Goal: Task Accomplishment & Management: Complete application form

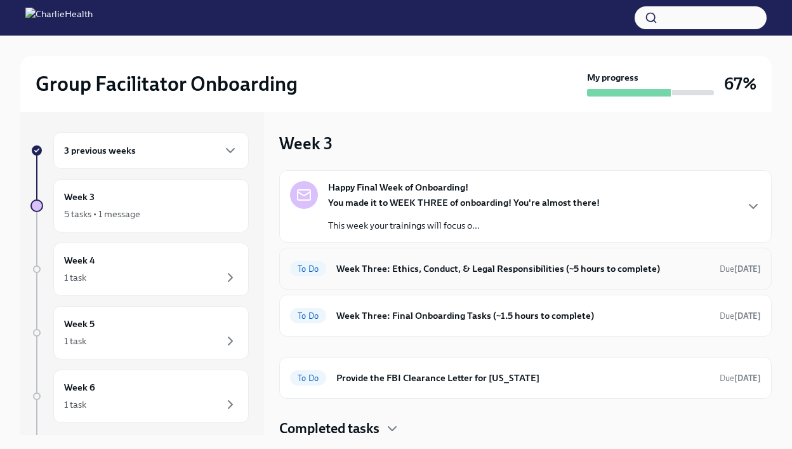
click at [427, 276] on div "To Do Week Three: Ethics, Conduct, & Legal Responsibilities (~5 hours to comple…" at bounding box center [525, 268] width 471 height 20
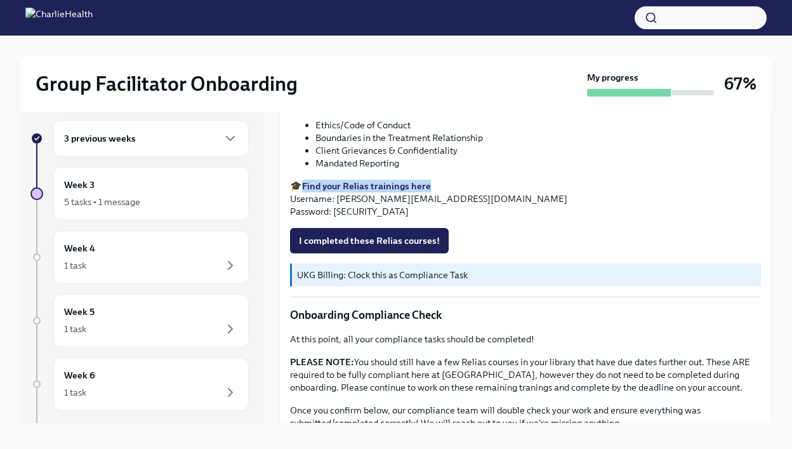
scroll to position [599, 0]
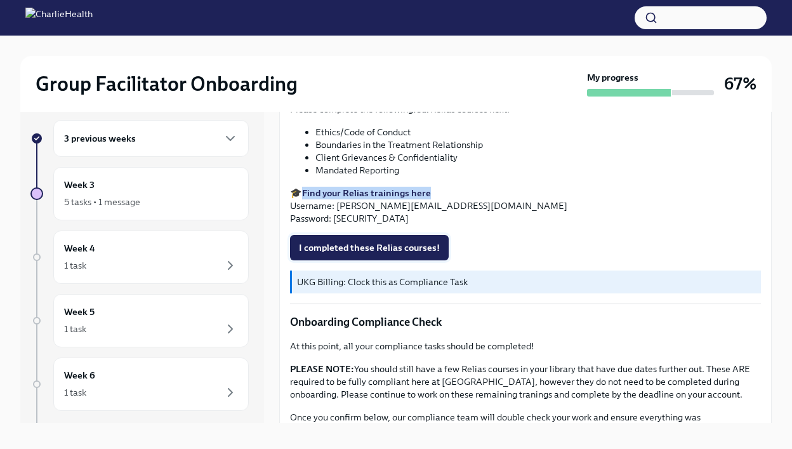
click at [378, 244] on span "I completed these Relias courses!" at bounding box center [369, 247] width 141 height 13
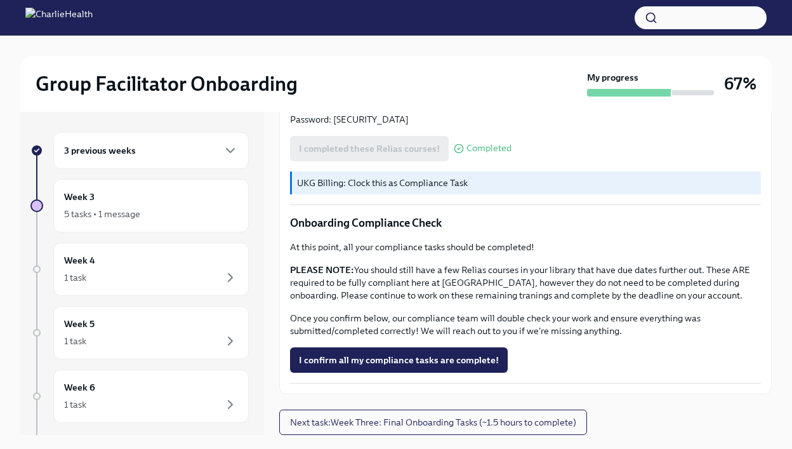
scroll to position [22, 0]
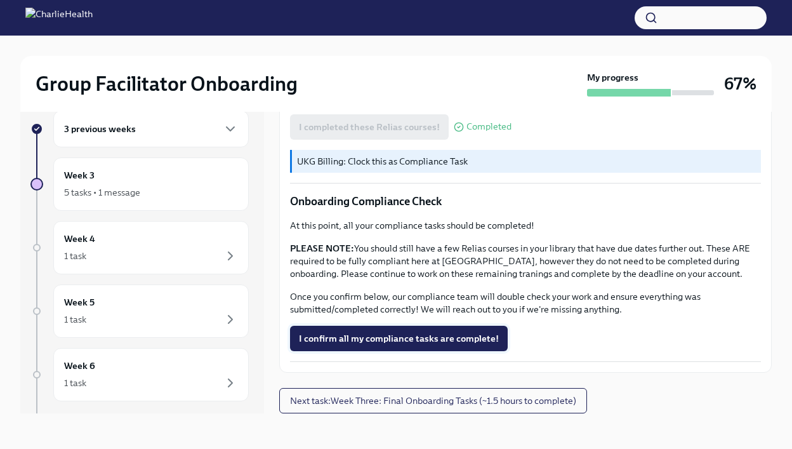
click at [411, 342] on span "I confirm all my compliance tasks are complete!" at bounding box center [399, 338] width 200 height 13
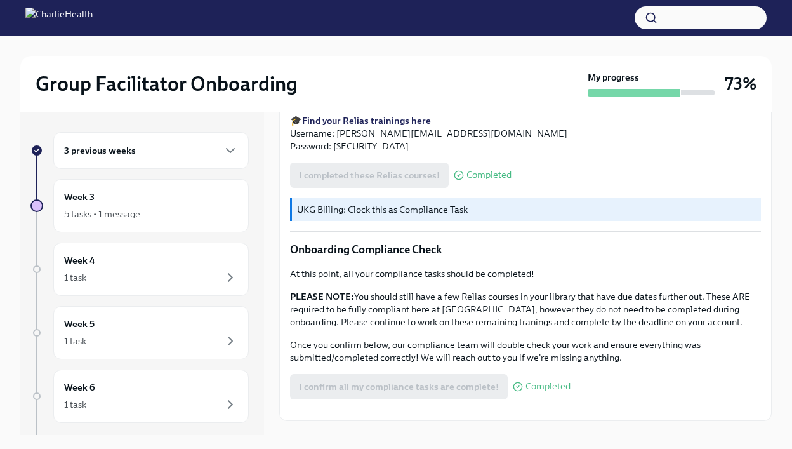
scroll to position [710, 0]
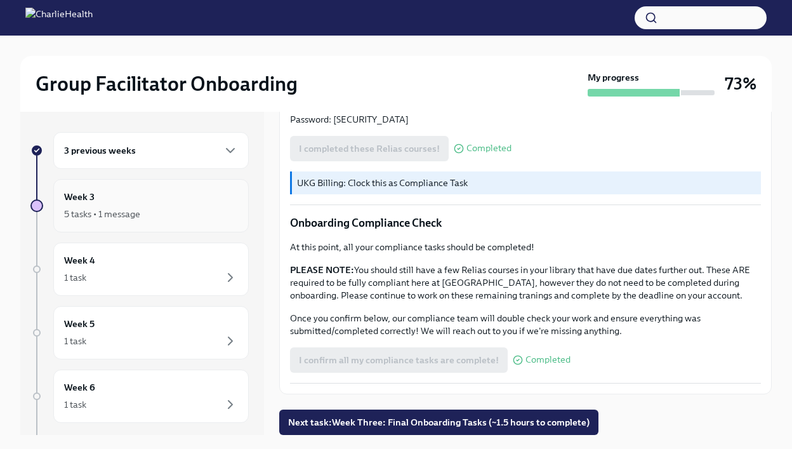
click at [129, 190] on div "Week 3 5 tasks • 1 message" at bounding box center [151, 206] width 174 height 32
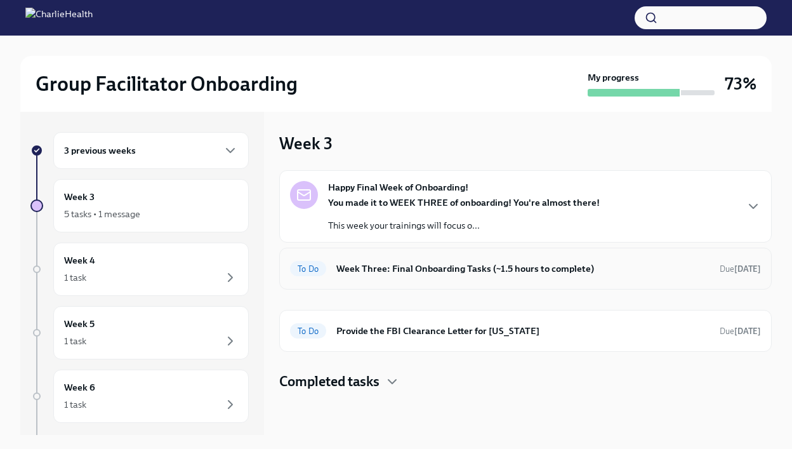
click at [427, 273] on h6 "Week Three: Final Onboarding Tasks (~1.5 hours to complete)" at bounding box center [523, 269] width 373 height 14
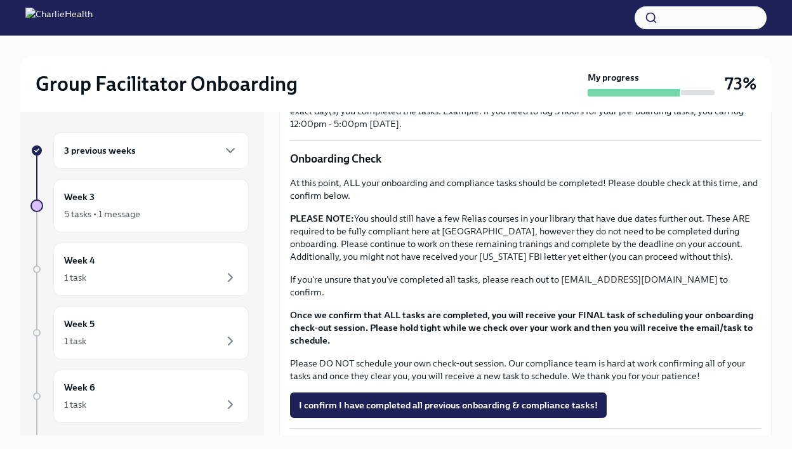
scroll to position [996, 0]
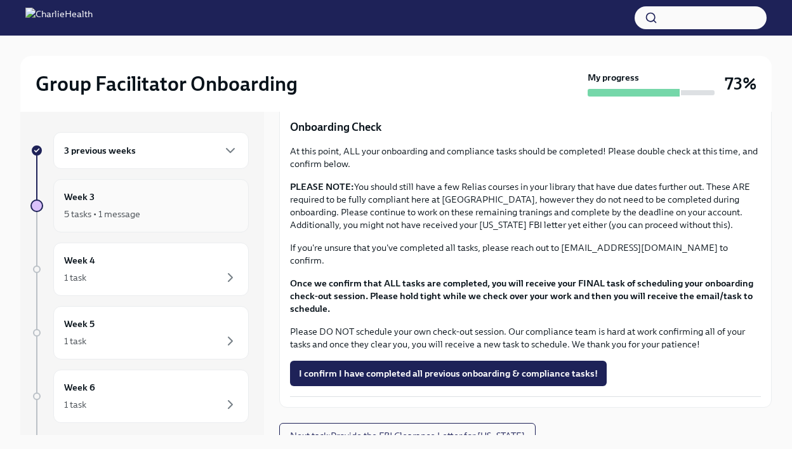
click at [194, 215] on div "5 tasks • 1 message" at bounding box center [151, 213] width 174 height 15
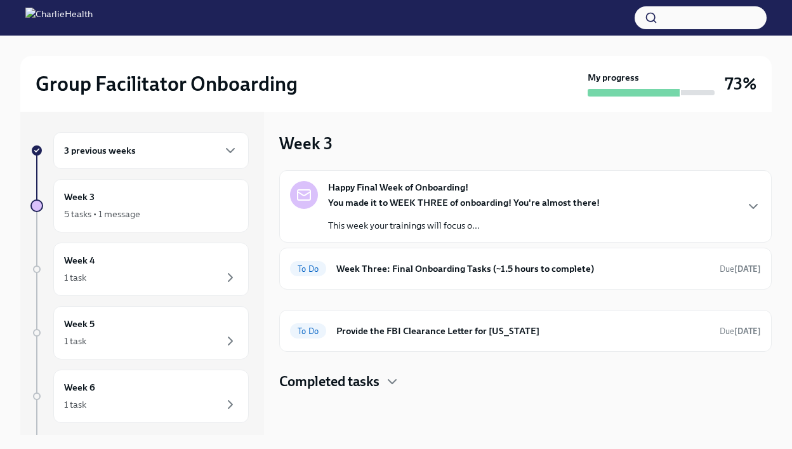
click at [366, 378] on h4 "Completed tasks" at bounding box center [329, 381] width 100 height 19
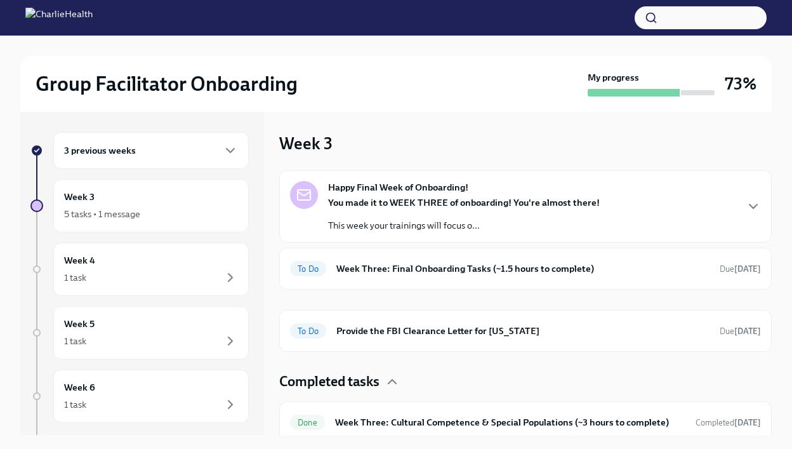
scroll to position [112, 0]
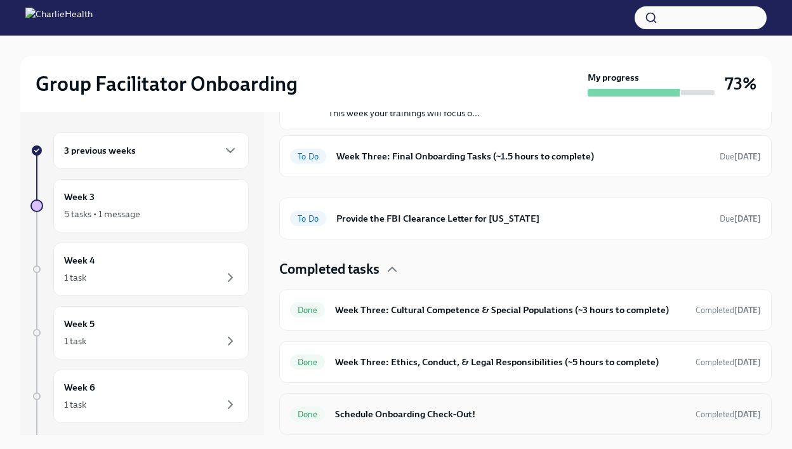
click at [411, 421] on div "Done Schedule Onboarding Check-Out! Completed [DATE]" at bounding box center [525, 414] width 471 height 20
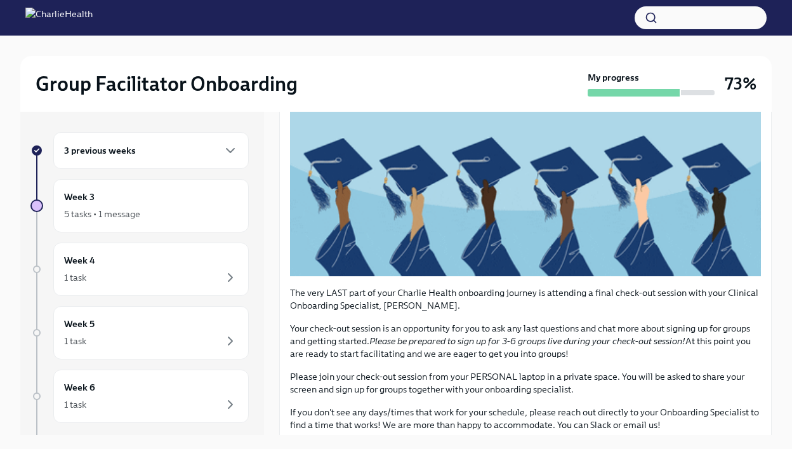
scroll to position [262, 0]
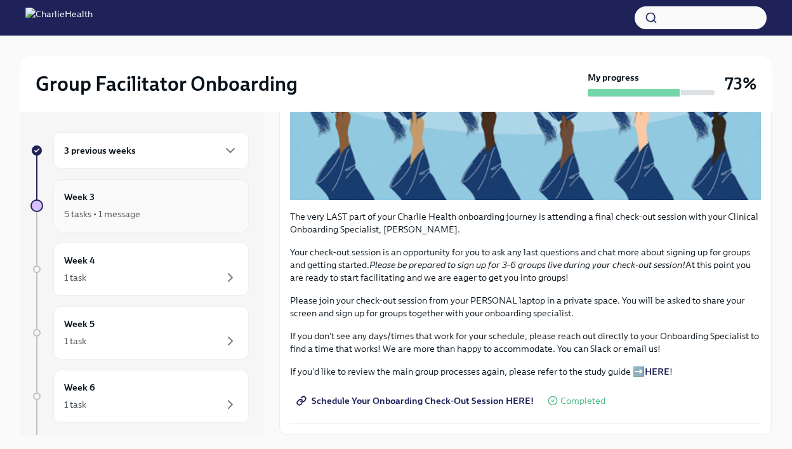
click at [138, 208] on div "5 tasks • 1 message" at bounding box center [102, 214] width 76 height 13
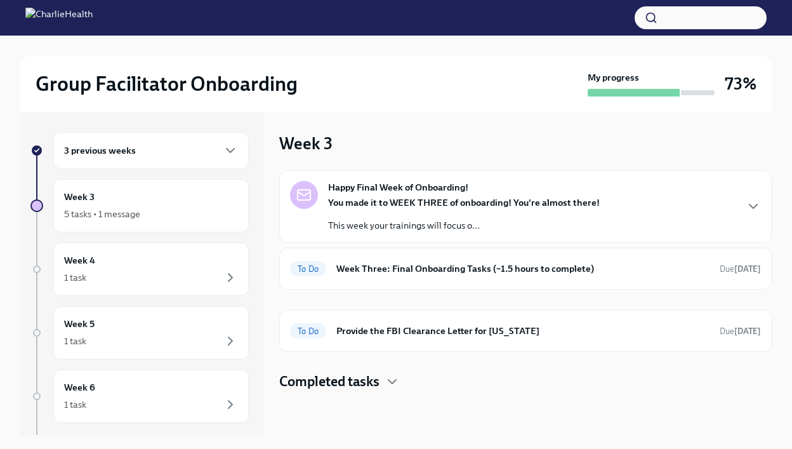
click at [420, 224] on p "This week your trainings will focus o..." at bounding box center [464, 225] width 272 height 13
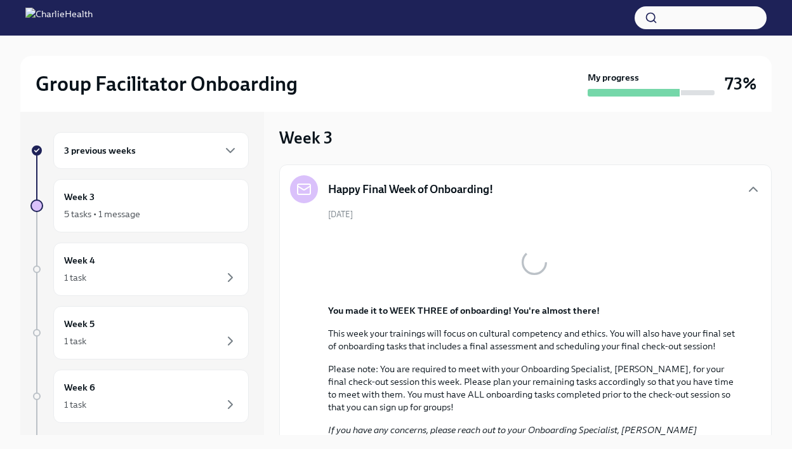
scroll to position [4, 0]
click at [427, 214] on div "[DATE] You made it to WEEK THREE of onboarding! You're almost there! This week …" at bounding box center [525, 372] width 471 height 324
click at [157, 222] on div "Week 3 5 tasks • 1 message" at bounding box center [151, 205] width 196 height 53
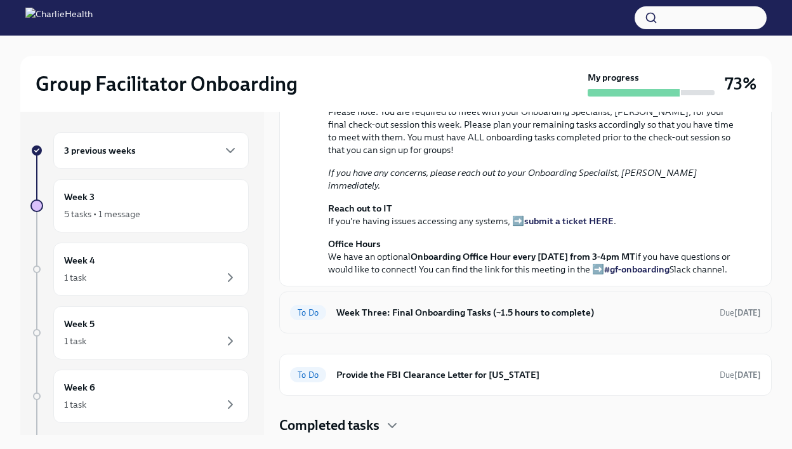
click at [427, 317] on h6 "Week Three: Final Onboarding Tasks (~1.5 hours to complete)" at bounding box center [523, 312] width 373 height 14
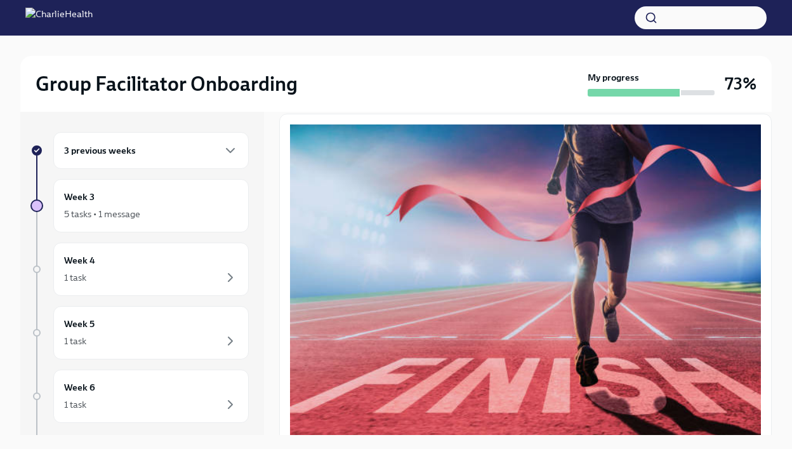
scroll to position [457, 0]
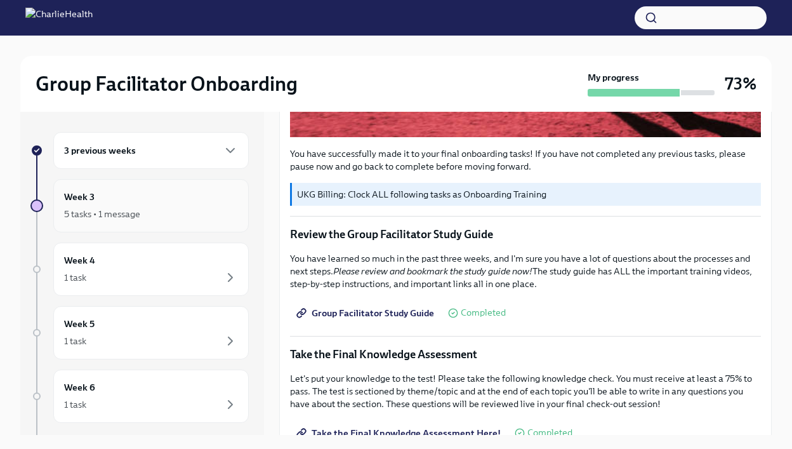
click at [184, 203] on div "Week 3 5 tasks • 1 message" at bounding box center [151, 206] width 174 height 32
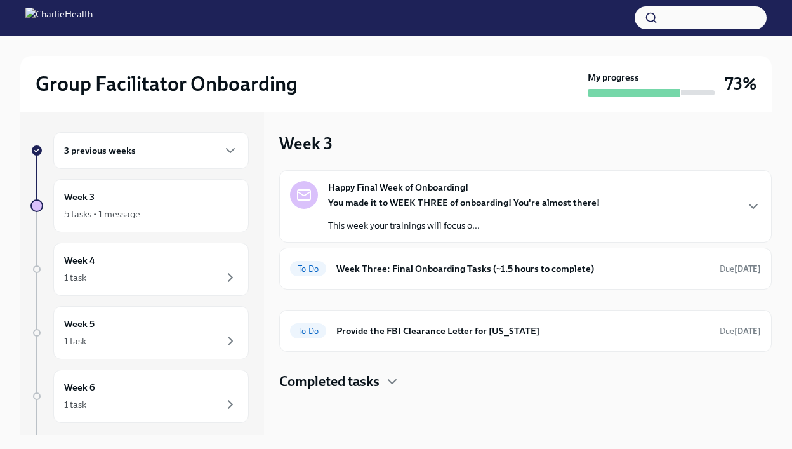
click at [371, 385] on h4 "Completed tasks" at bounding box center [329, 381] width 100 height 19
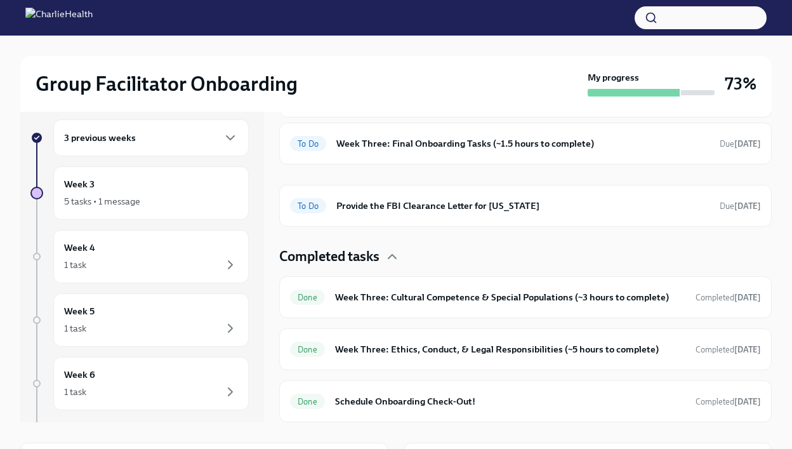
scroll to position [11, 0]
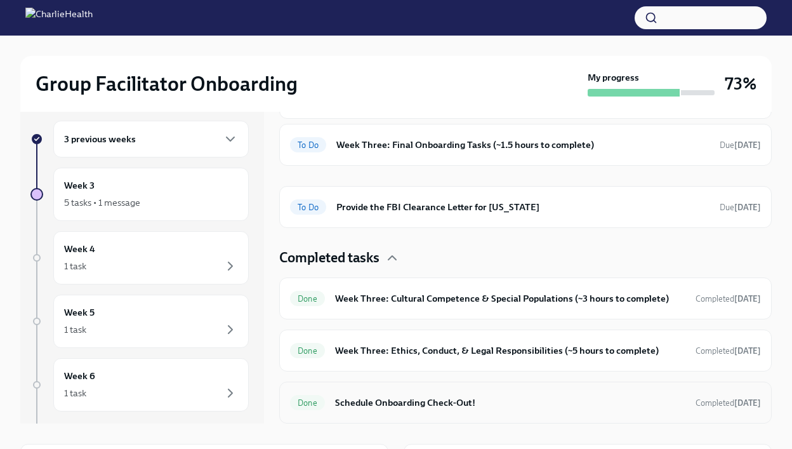
click at [427, 403] on h6 "Schedule Onboarding Check-Out!" at bounding box center [510, 403] width 350 height 14
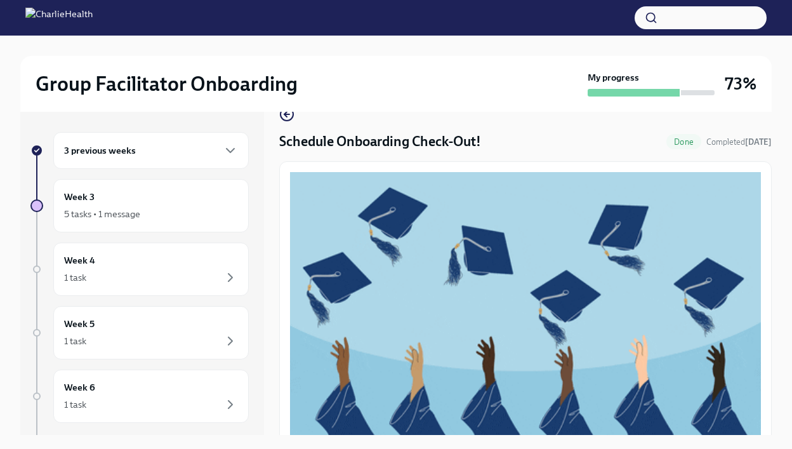
scroll to position [24, 0]
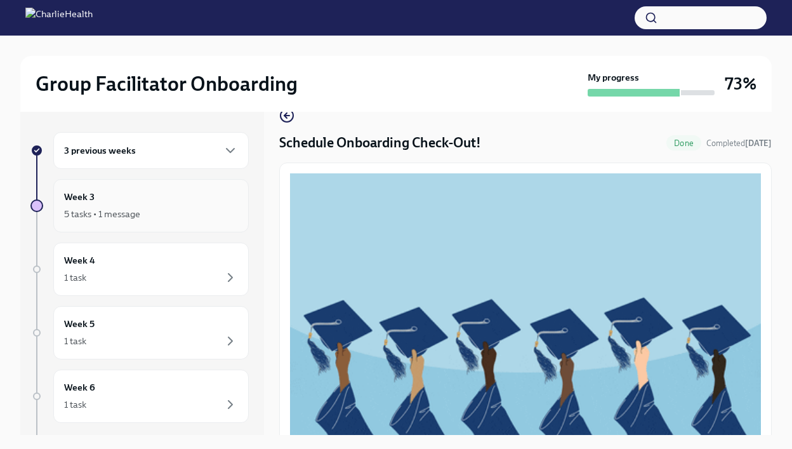
click at [187, 195] on div "Week 3 5 tasks • 1 message" at bounding box center [151, 206] width 174 height 32
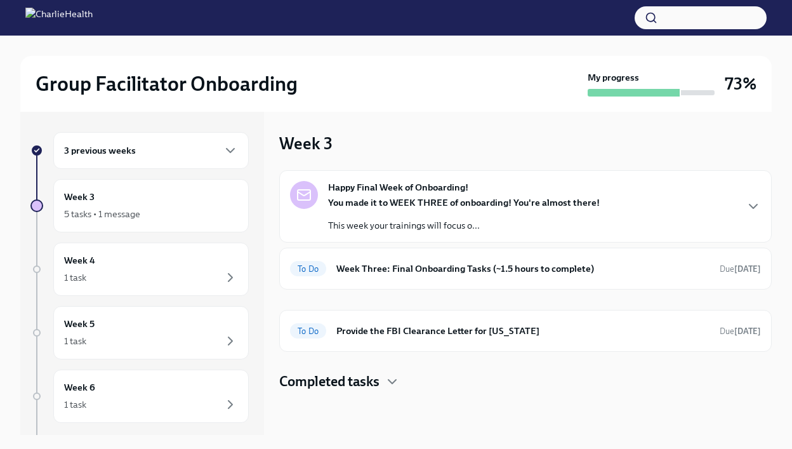
click at [173, 158] on div "3 previous weeks" at bounding box center [151, 150] width 196 height 37
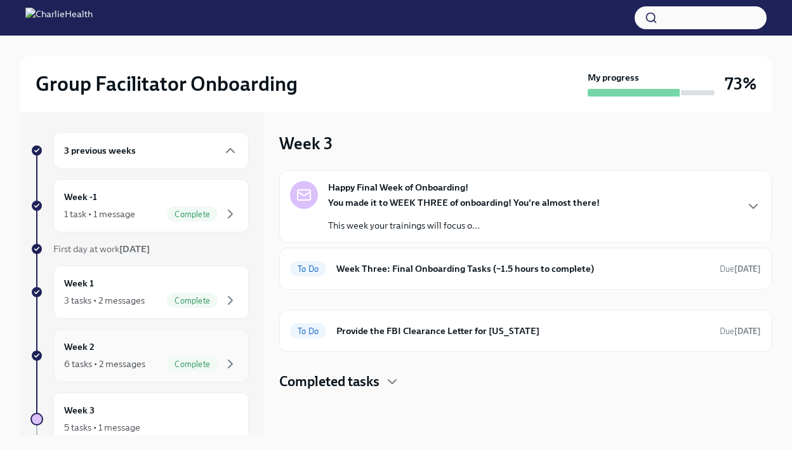
click at [149, 356] on div "Week 2 6 tasks • 2 messages Complete" at bounding box center [151, 356] width 174 height 32
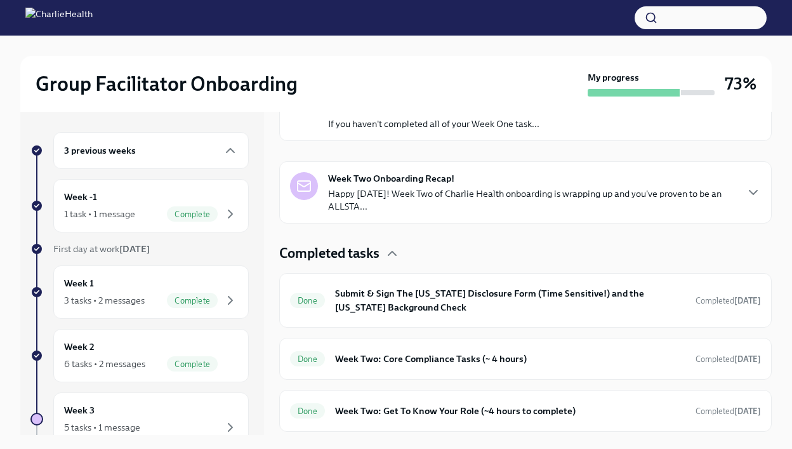
scroll to position [288, 0]
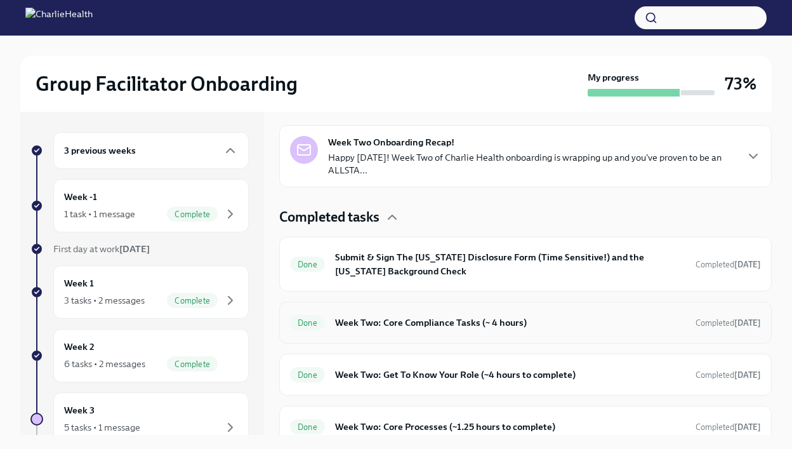
click at [398, 313] on div "Done Week Two: Core Compliance Tasks (~ 4 hours) Completed [DATE]" at bounding box center [525, 322] width 471 height 20
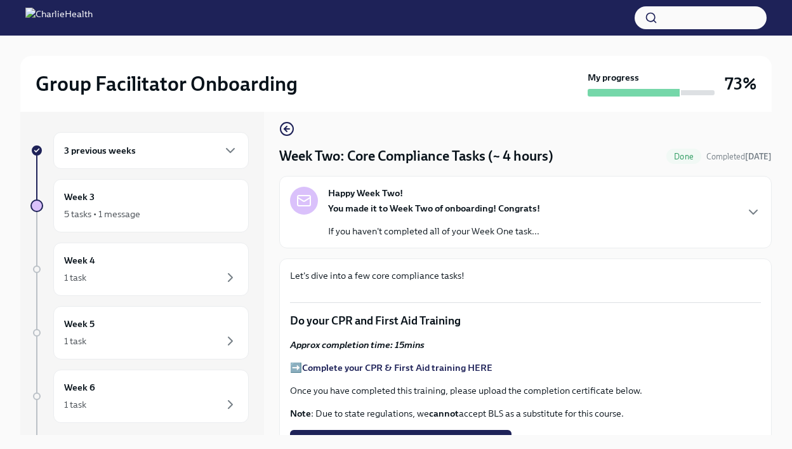
scroll to position [10, 0]
click at [124, 214] on div "5 tasks • 1 message" at bounding box center [102, 214] width 76 height 13
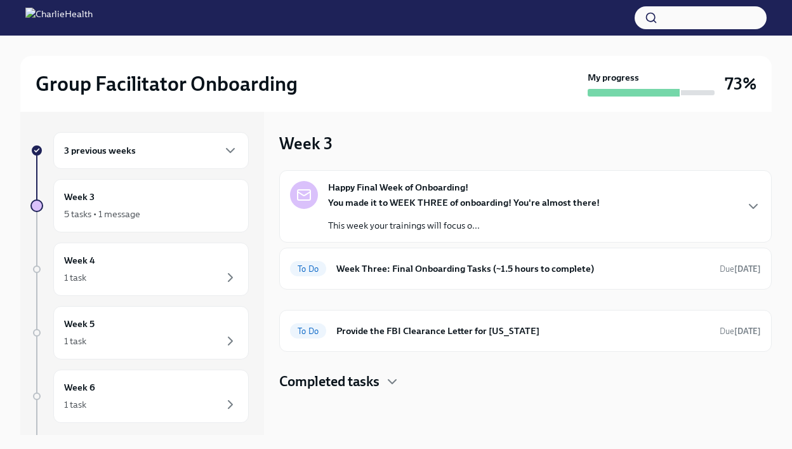
click at [150, 157] on div "3 previous weeks" at bounding box center [151, 150] width 174 height 15
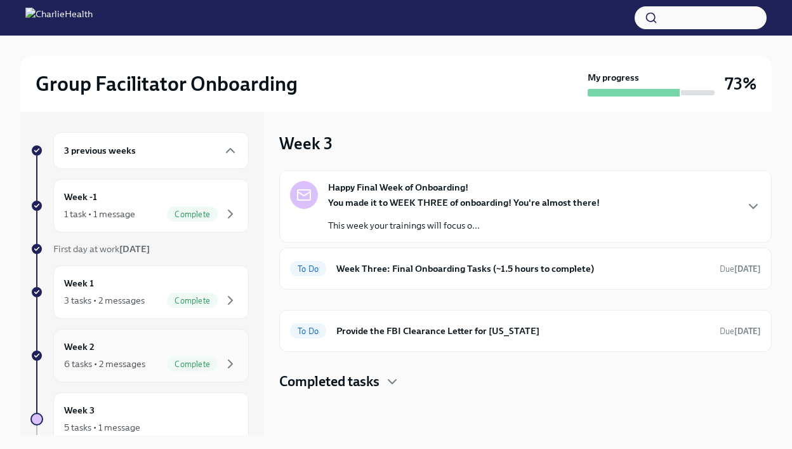
click at [122, 352] on div "Week 2 6 tasks • 2 messages Complete" at bounding box center [151, 356] width 174 height 32
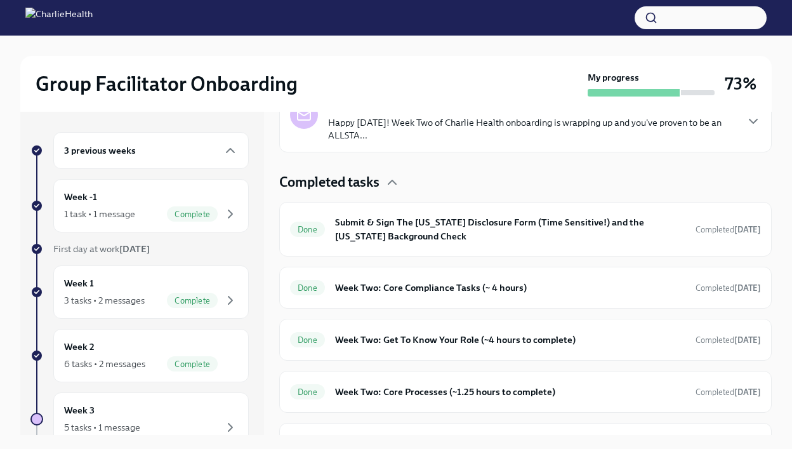
scroll to position [324, 0]
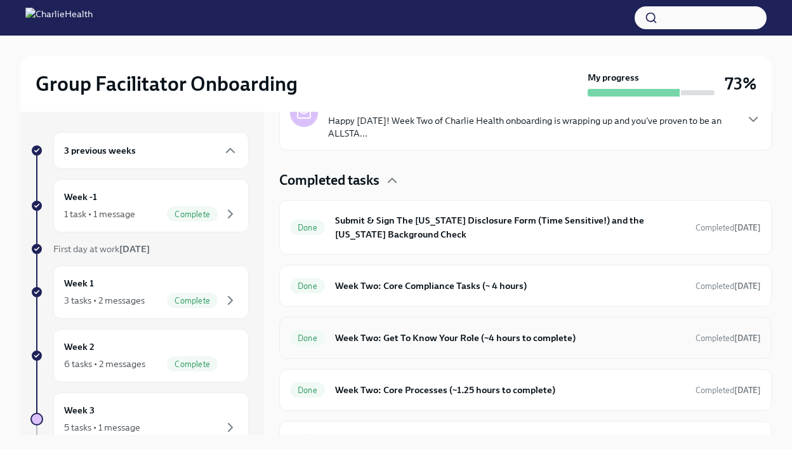
click at [427, 337] on h6 "Week Two: Get To Know Your Role (~4 hours to complete)" at bounding box center [510, 338] width 350 height 14
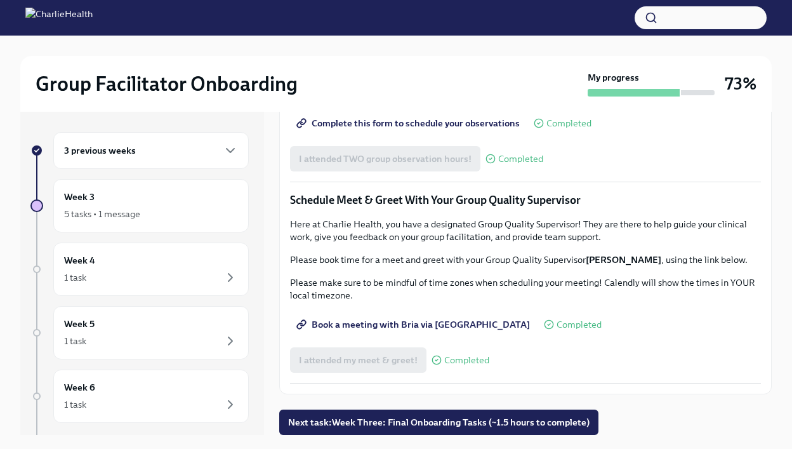
scroll to position [1060, 0]
click at [146, 208] on div "5 tasks • 1 message" at bounding box center [151, 213] width 174 height 15
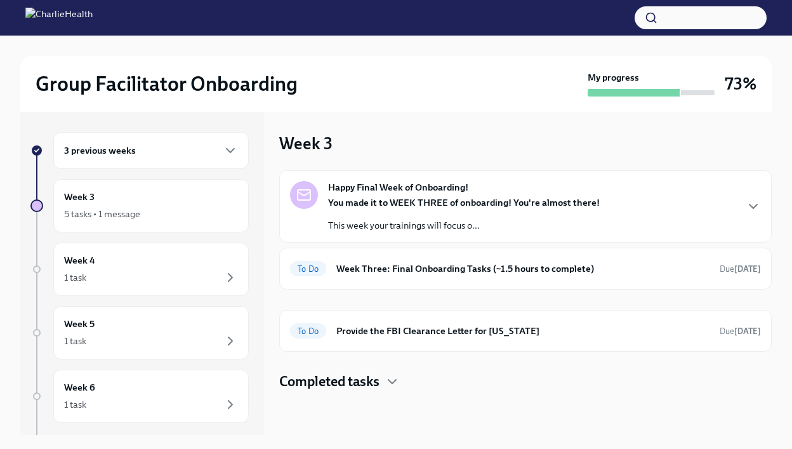
click at [363, 386] on h4 "Completed tasks" at bounding box center [329, 381] width 100 height 19
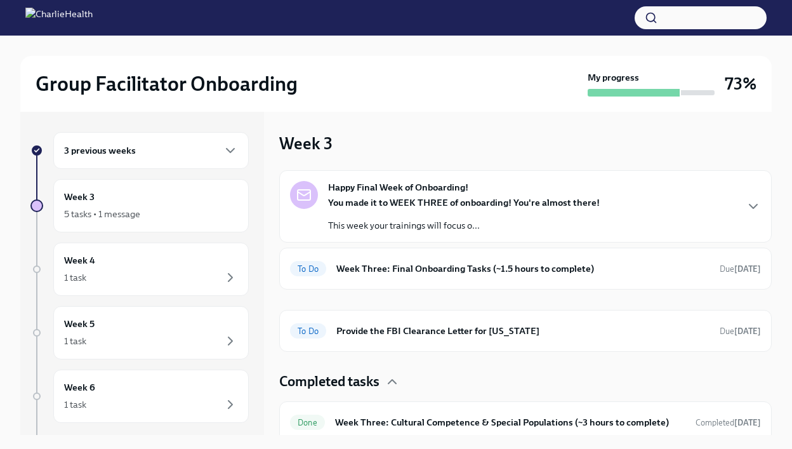
scroll to position [112, 0]
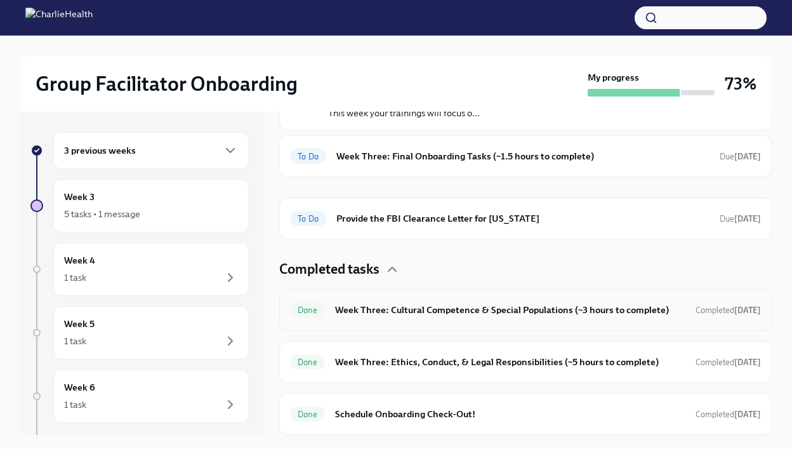
click at [427, 312] on h6 "Week Three: Cultural Competence & Special Populations (~3 hours to complete)" at bounding box center [510, 310] width 350 height 14
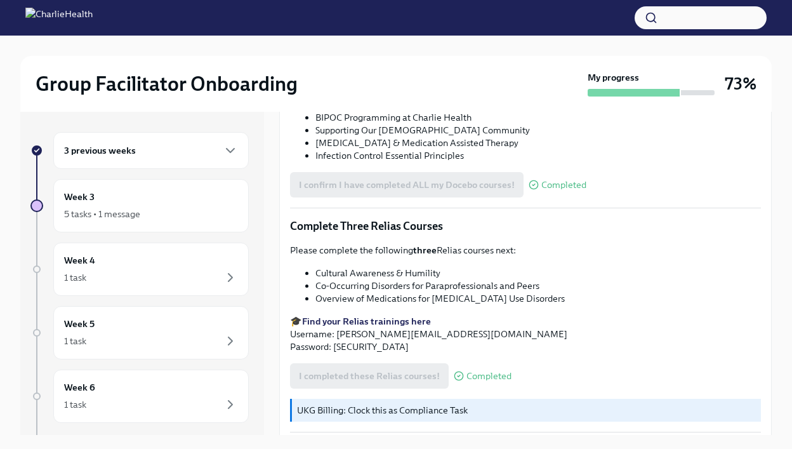
scroll to position [922, 0]
click at [199, 223] on div "Week 3 5 tasks • 1 message" at bounding box center [151, 205] width 196 height 53
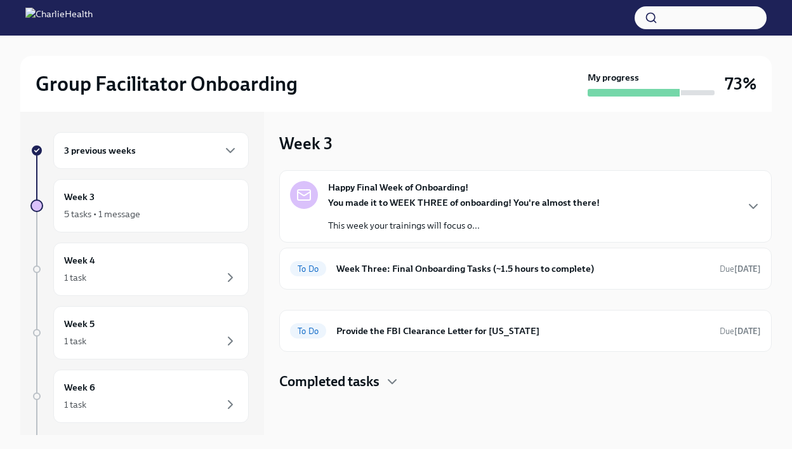
click at [380, 379] on h4 "Completed tasks" at bounding box center [329, 381] width 100 height 19
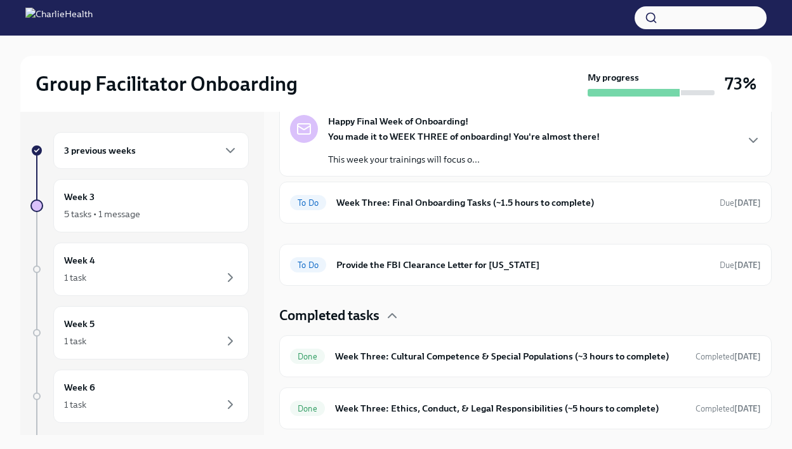
scroll to position [112, 0]
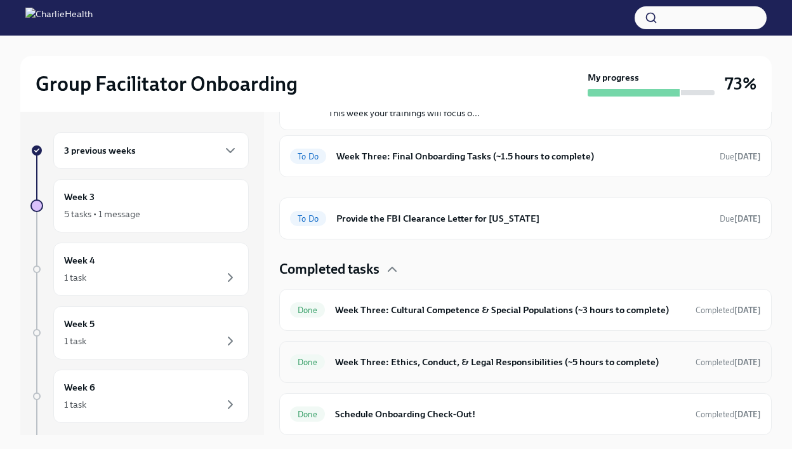
click at [427, 368] on h6 "Week Three: Ethics, Conduct, & Legal Responsibilities (~5 hours to complete)" at bounding box center [510, 362] width 350 height 14
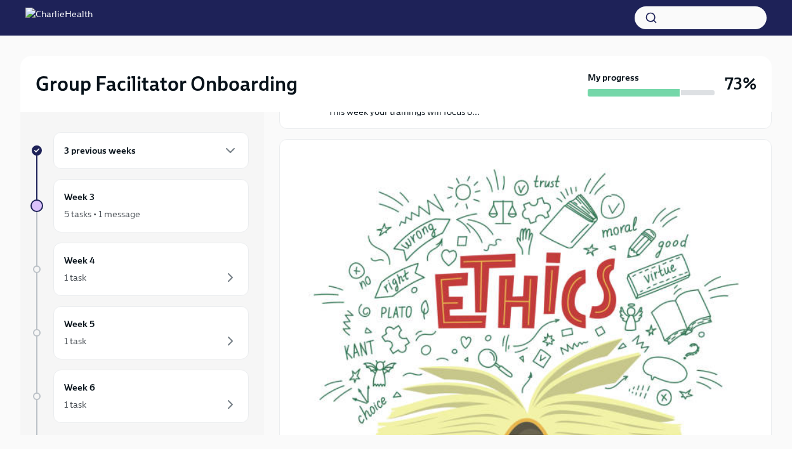
scroll to position [157, 0]
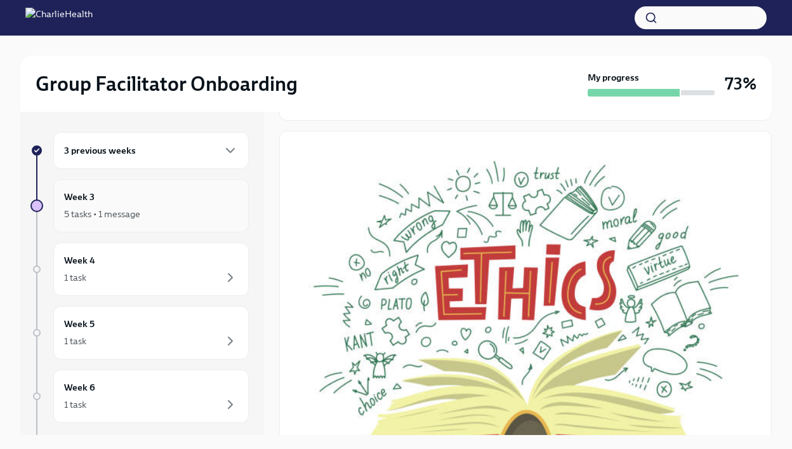
click at [130, 213] on div "5 tasks • 1 message" at bounding box center [102, 214] width 76 height 13
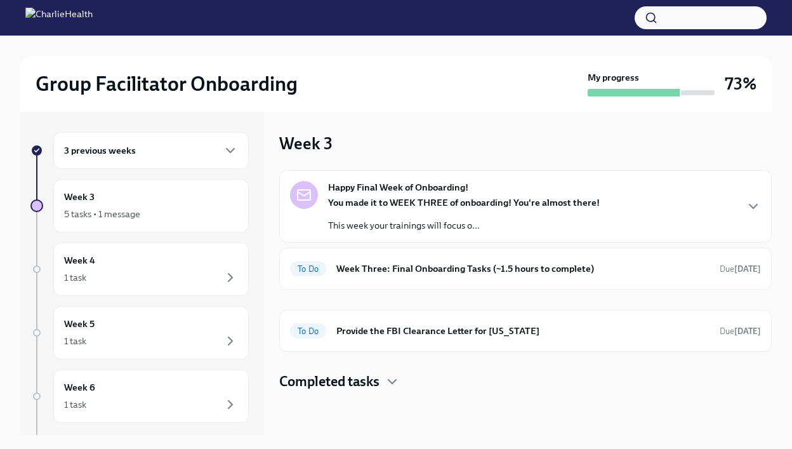
click at [381, 380] on div "Completed tasks" at bounding box center [525, 381] width 493 height 19
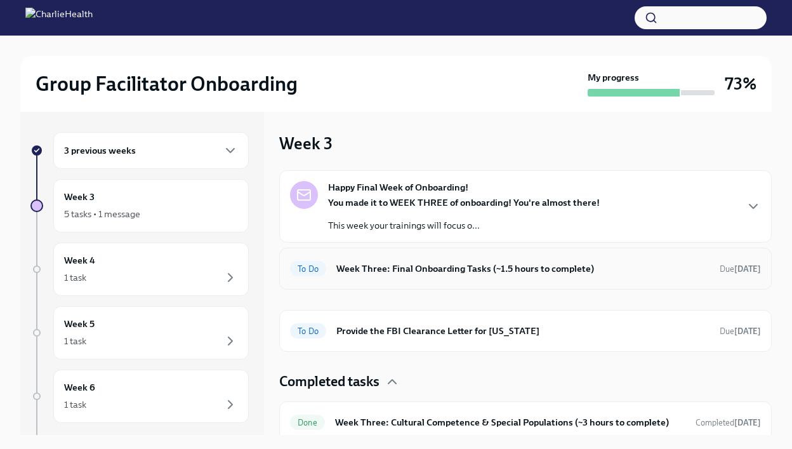
click at [388, 265] on h6 "Week Three: Final Onboarding Tasks (~1.5 hours to complete)" at bounding box center [523, 269] width 373 height 14
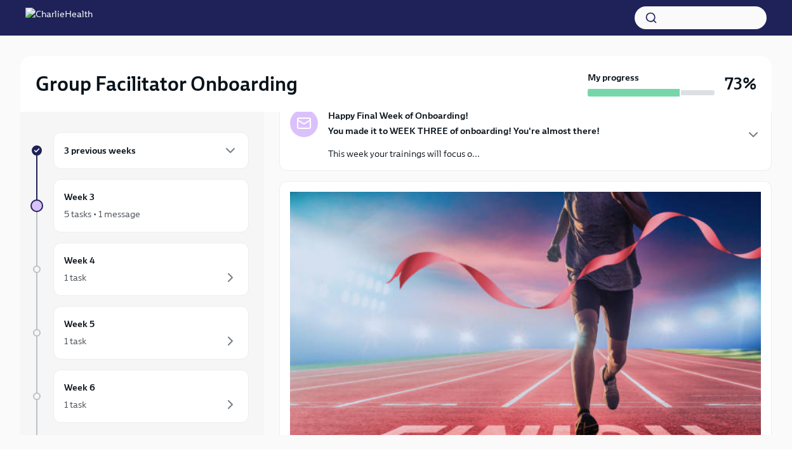
scroll to position [84, 0]
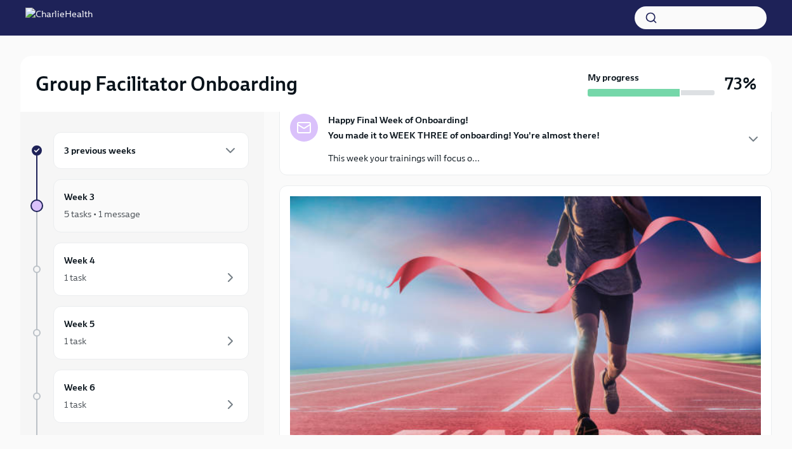
click at [160, 217] on div "5 tasks • 1 message" at bounding box center [151, 213] width 174 height 15
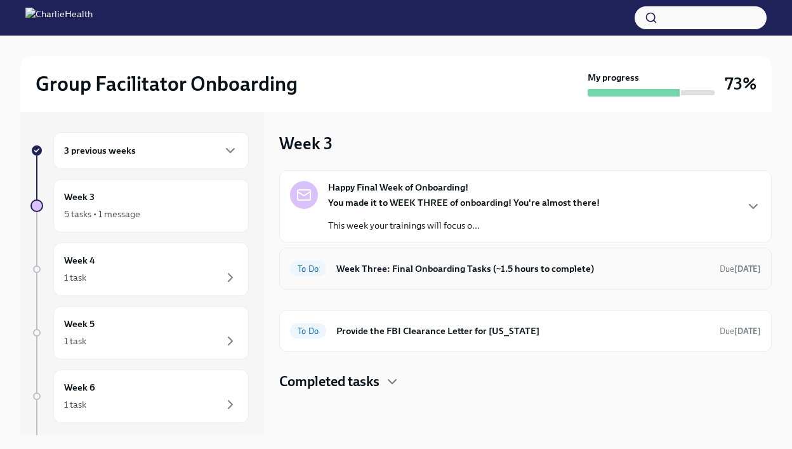
click at [427, 276] on div "To Do Week Three: Final Onboarding Tasks (~1.5 hours to complete) Due [DATE]" at bounding box center [525, 268] width 471 height 20
